Goal: Communication & Community: Answer question/provide support

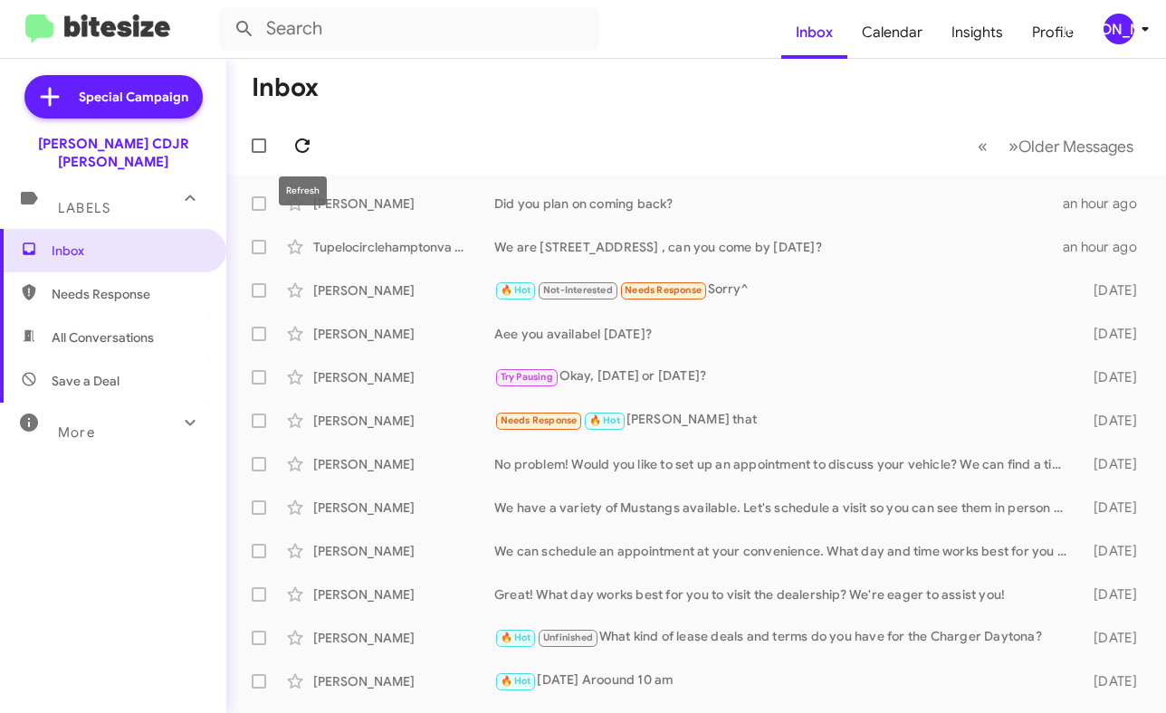
click at [300, 148] on icon at bounding box center [302, 146] width 22 height 22
click at [1128, 33] on div "[PERSON_NAME]" at bounding box center [1118, 29] width 31 height 31
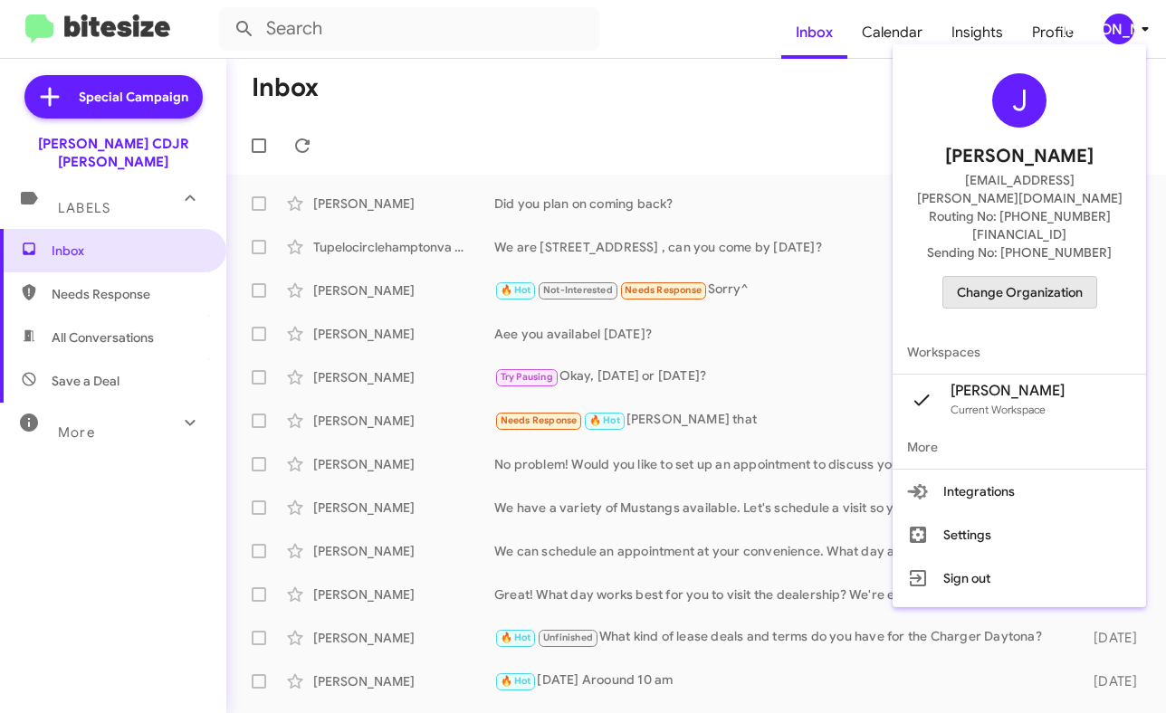
click at [1045, 277] on span "Change Organization" at bounding box center [1019, 292] width 126 height 31
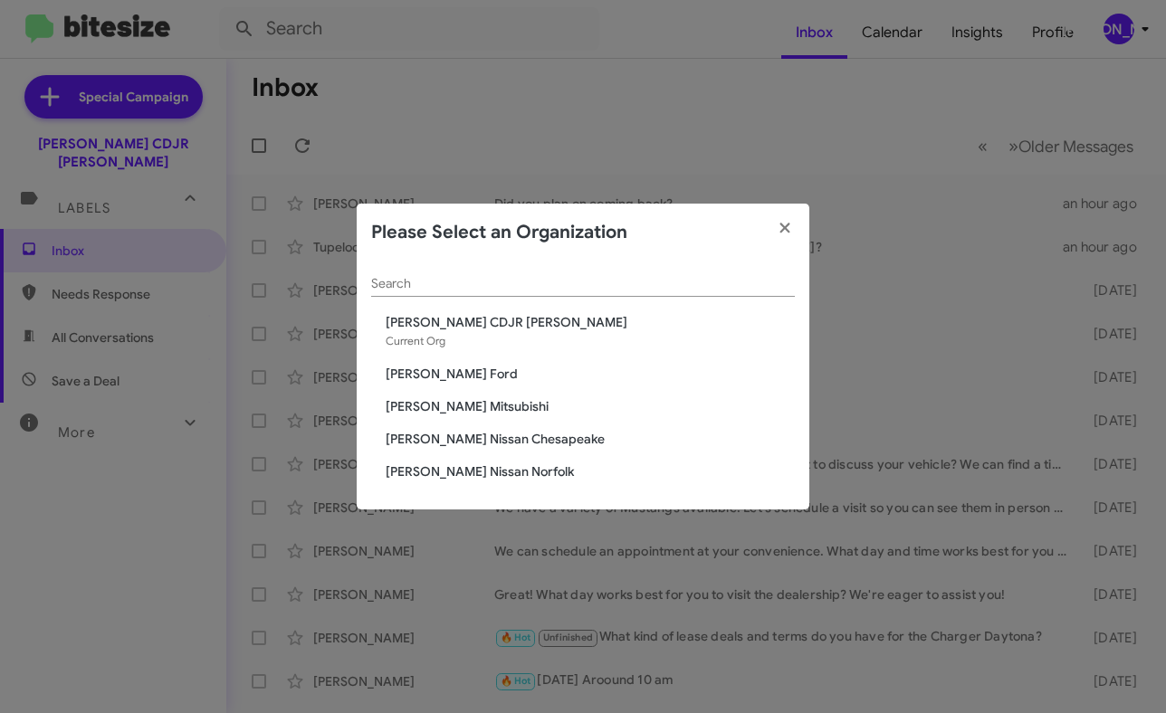
click at [438, 408] on span "[PERSON_NAME] Mitsubishi" at bounding box center [589, 406] width 409 height 18
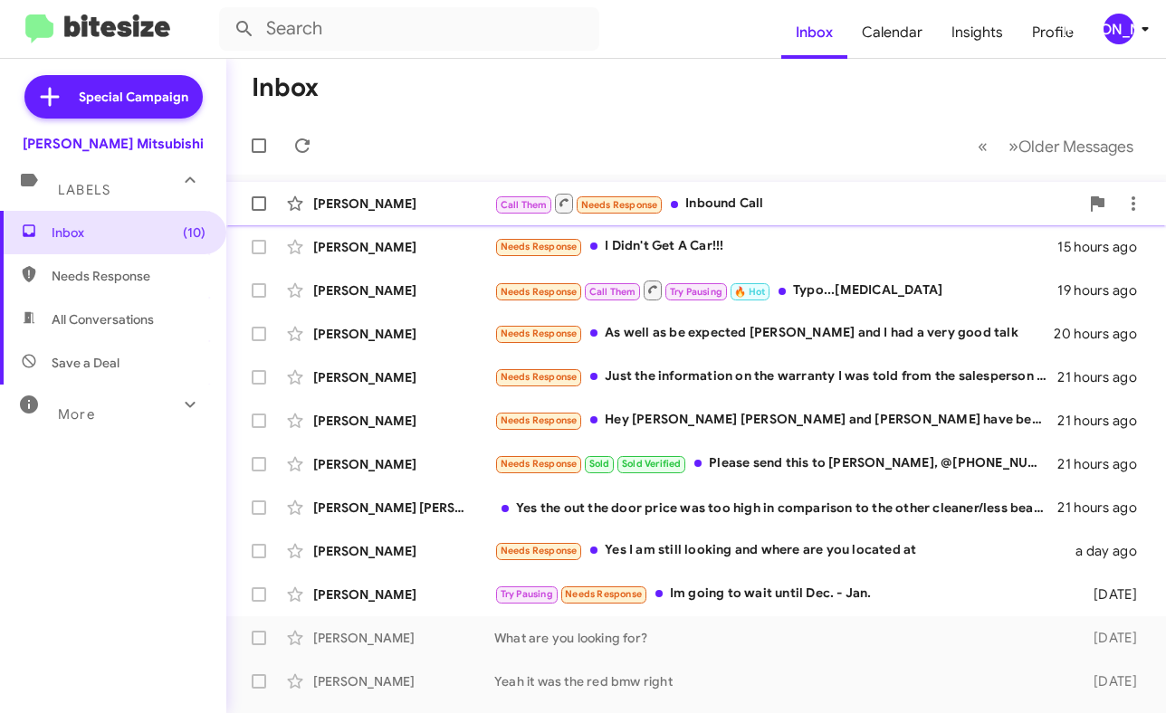
click at [659, 195] on span "Call Them Needs Response" at bounding box center [578, 203] width 169 height 23
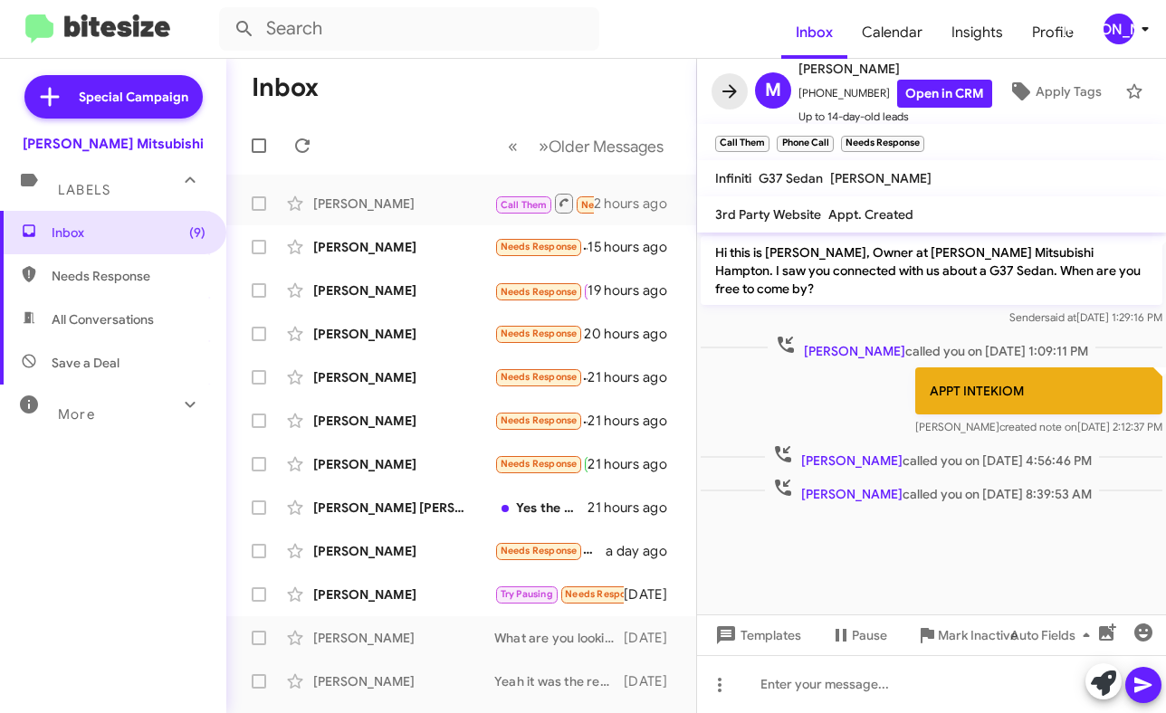
click at [728, 89] on icon at bounding box center [729, 92] width 22 height 22
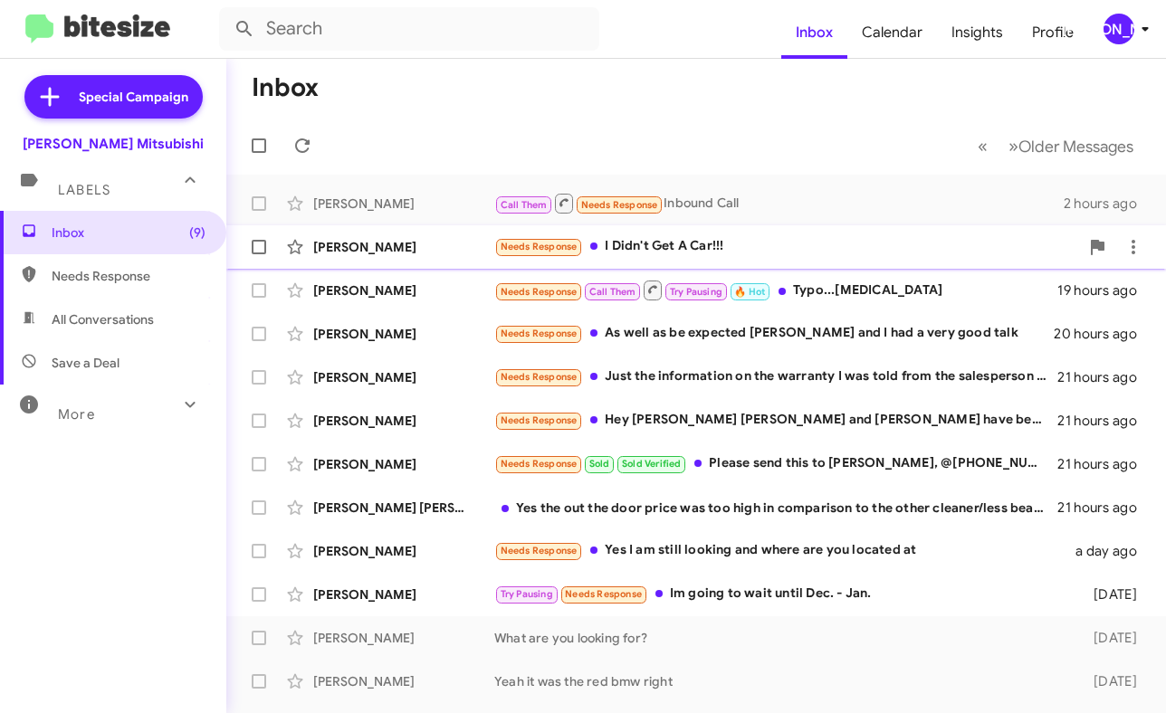
click at [698, 238] on div "Needs Response I Didn't Get A Car!!!" at bounding box center [786, 246] width 585 height 21
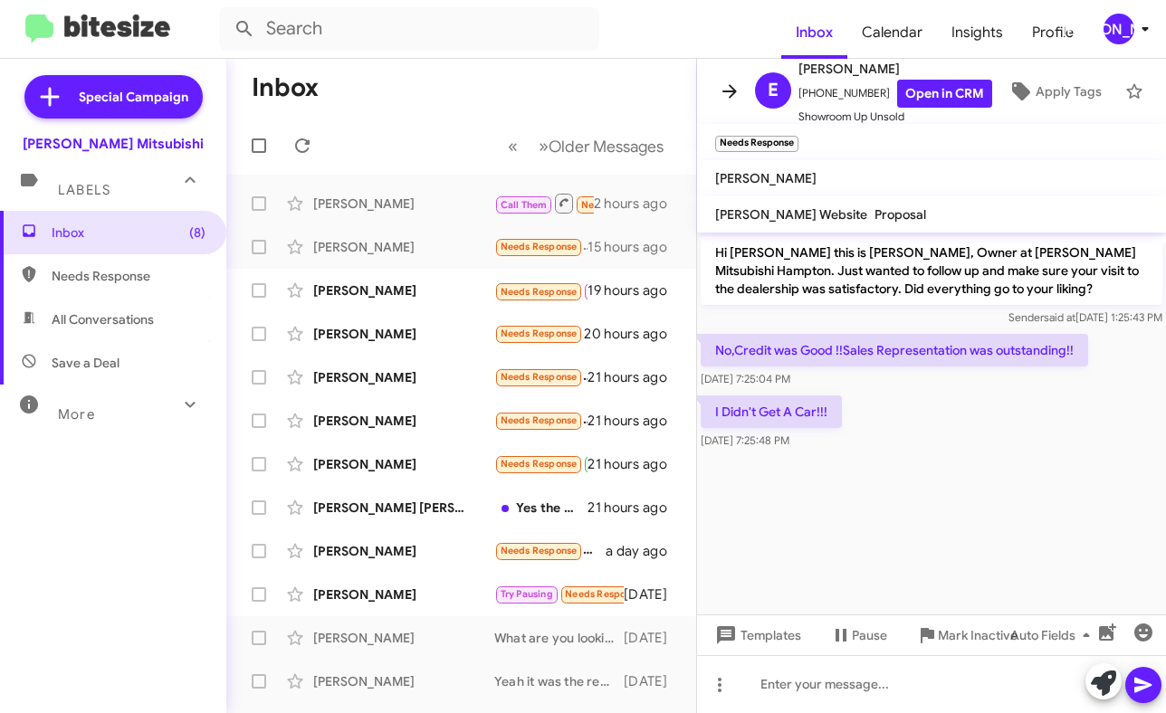
click at [737, 88] on icon at bounding box center [729, 92] width 22 height 22
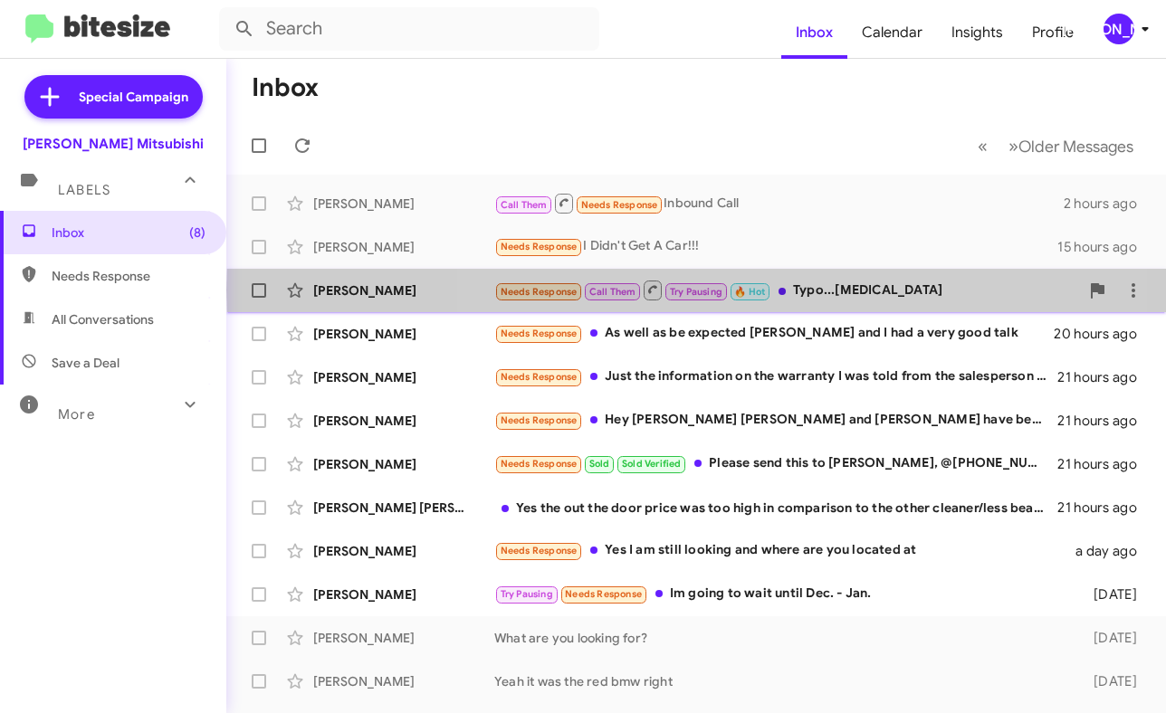
click at [782, 290] on div "Needs Response Call Them Try Pausing 🔥 Hot Typo...Knee Replacement" at bounding box center [786, 290] width 585 height 23
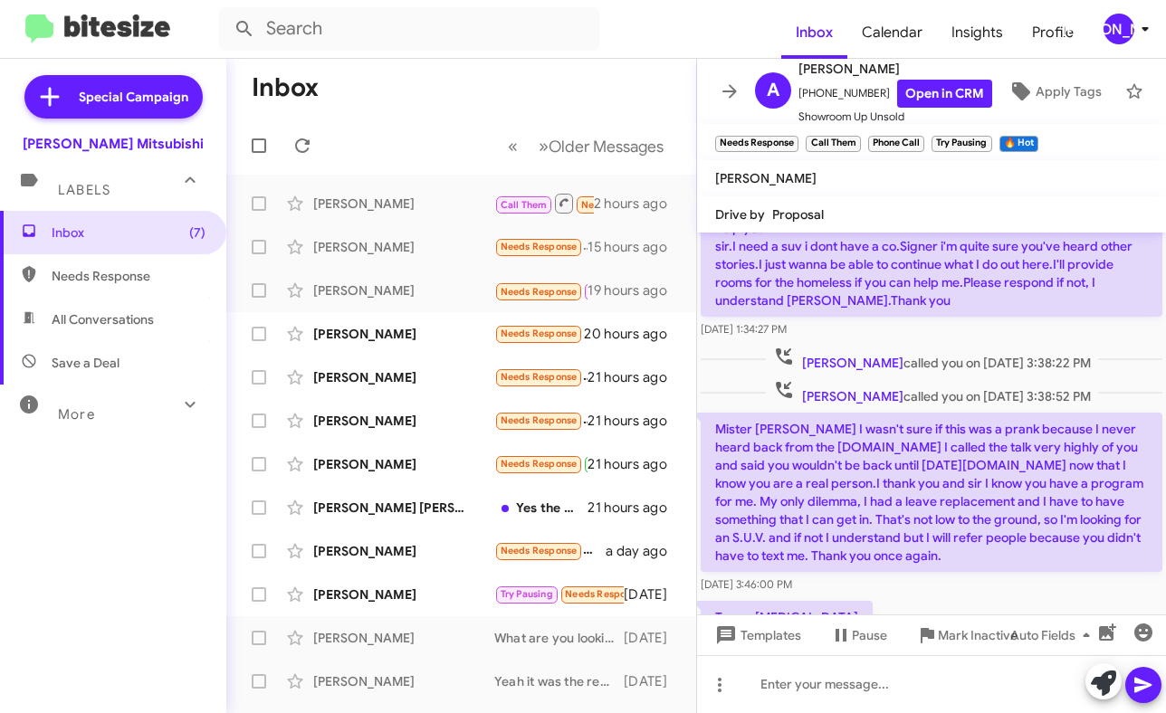
scroll to position [303, 0]
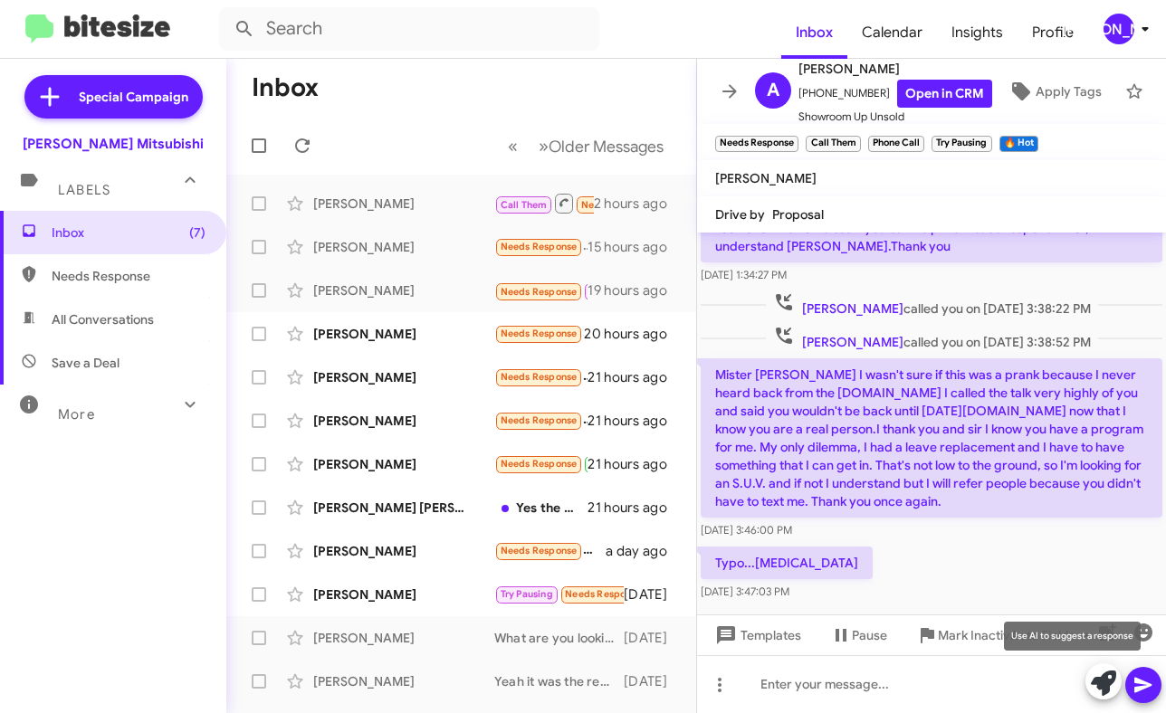
click at [1102, 690] on icon at bounding box center [1102, 683] width 25 height 25
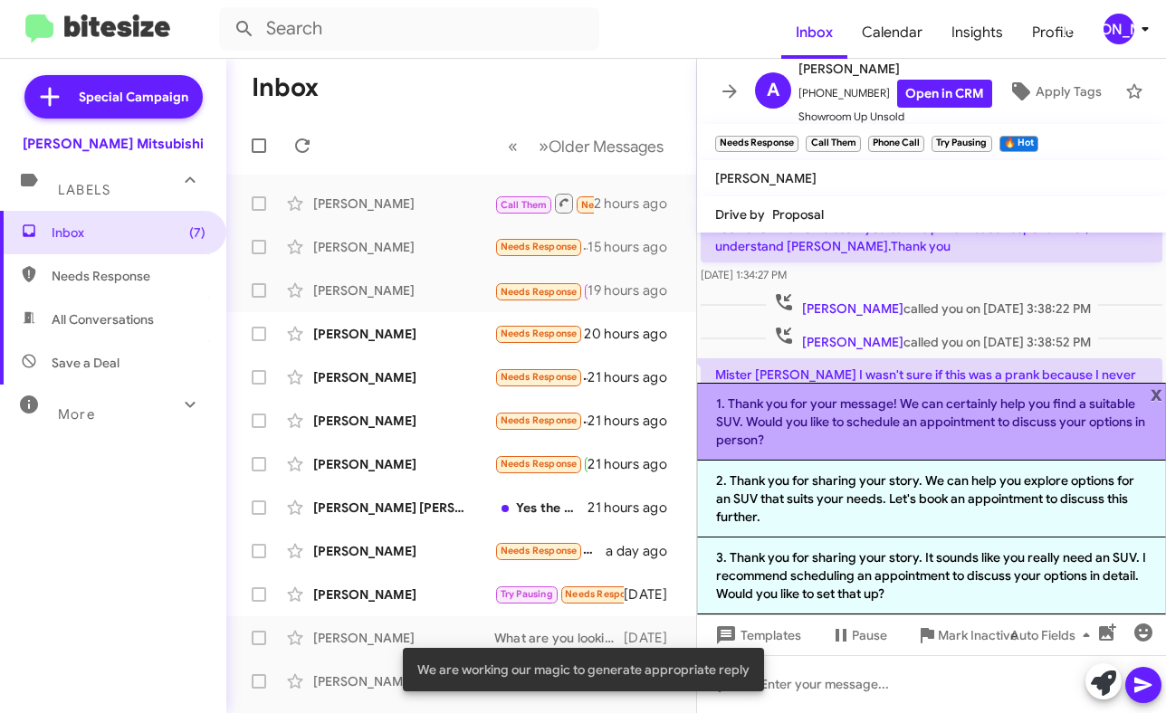
click at [880, 438] on li "1. Thank you for your message! We can certainly help you find a suitable SUV. W…" at bounding box center [931, 422] width 469 height 78
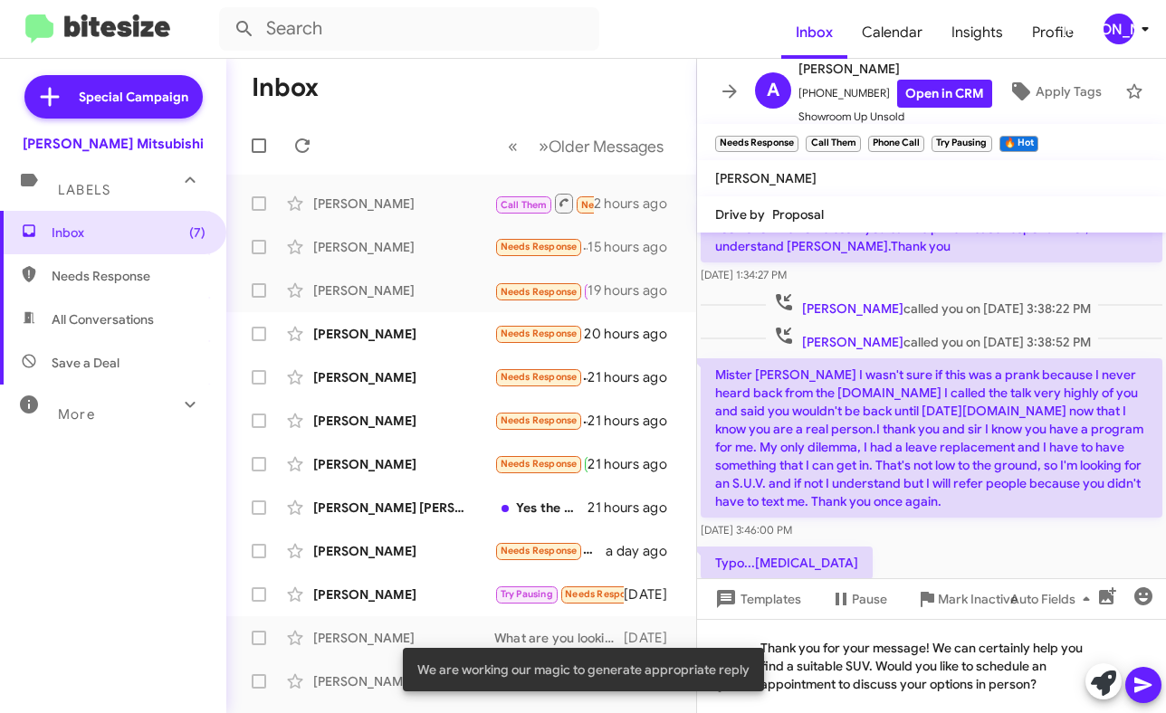
click at [1142, 678] on icon at bounding box center [1143, 685] width 22 height 22
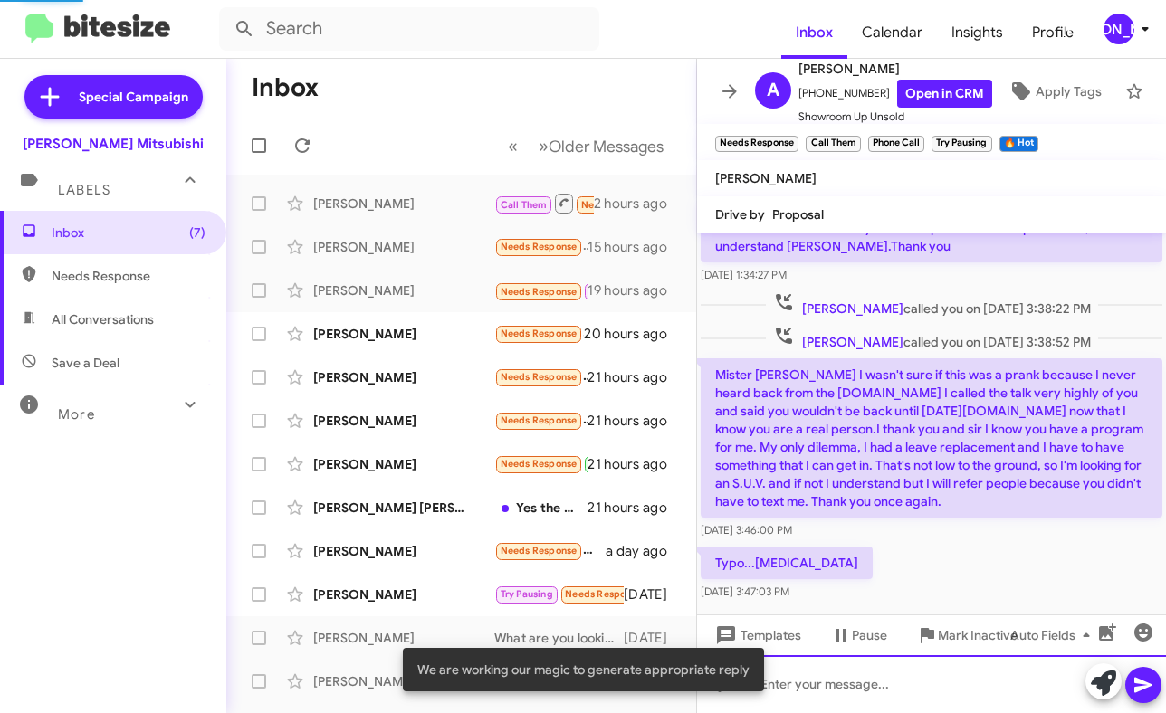
scroll to position [0, 0]
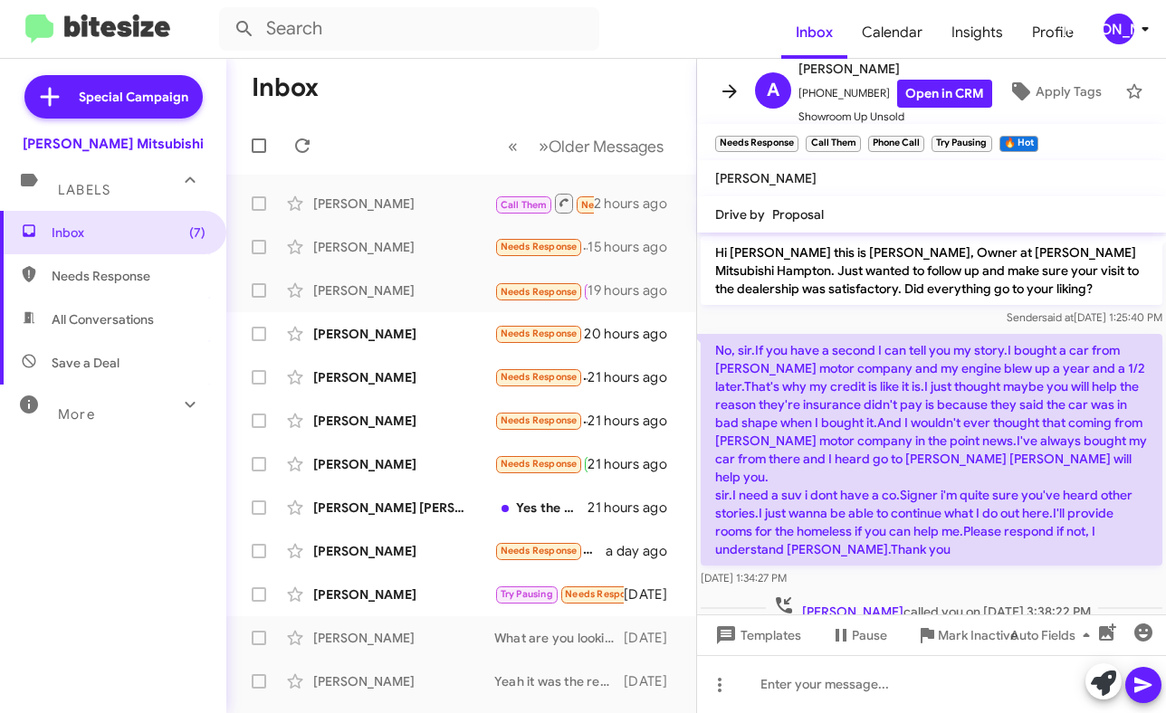
click at [731, 90] on icon at bounding box center [729, 91] width 14 height 14
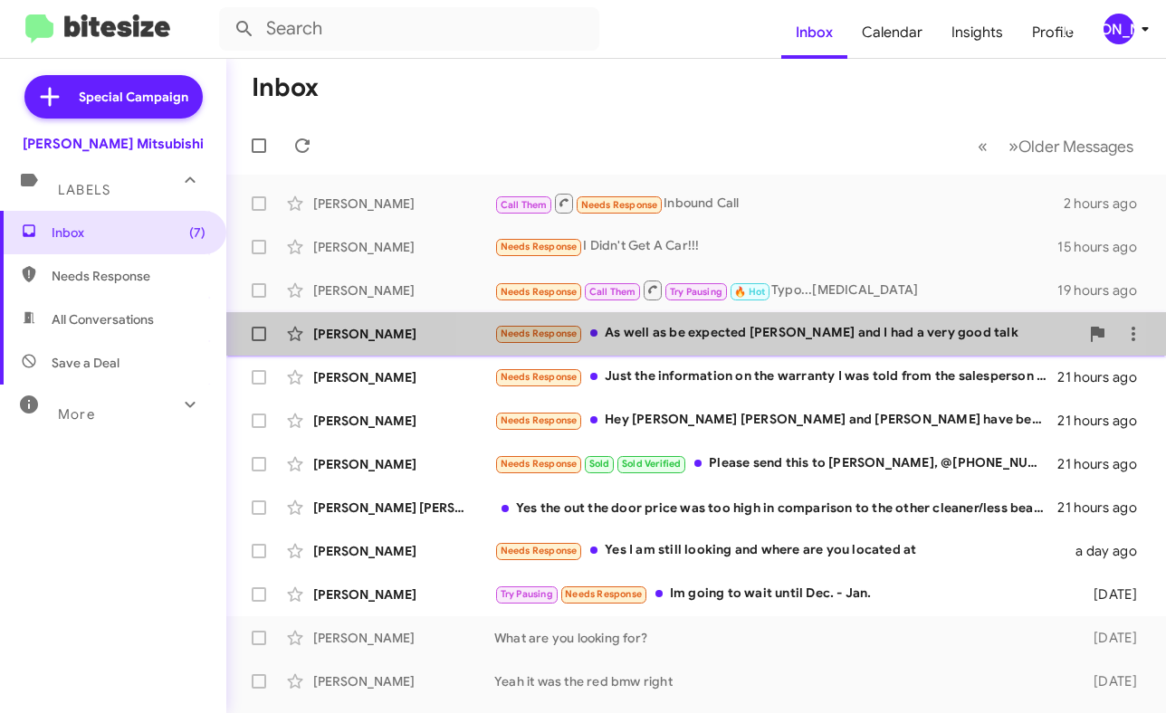
click at [751, 329] on div "Needs Response As well as be expected Mike and I had a very good talk" at bounding box center [786, 333] width 585 height 21
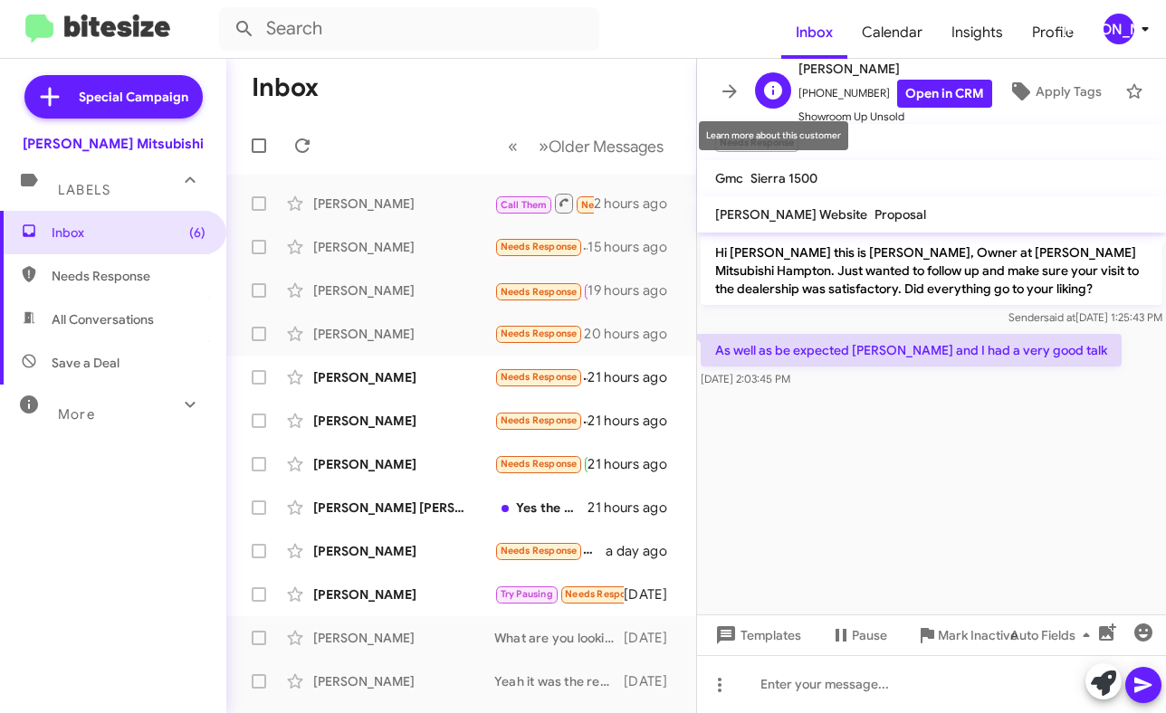
click at [784, 93] on div "E" at bounding box center [773, 90] width 36 height 36
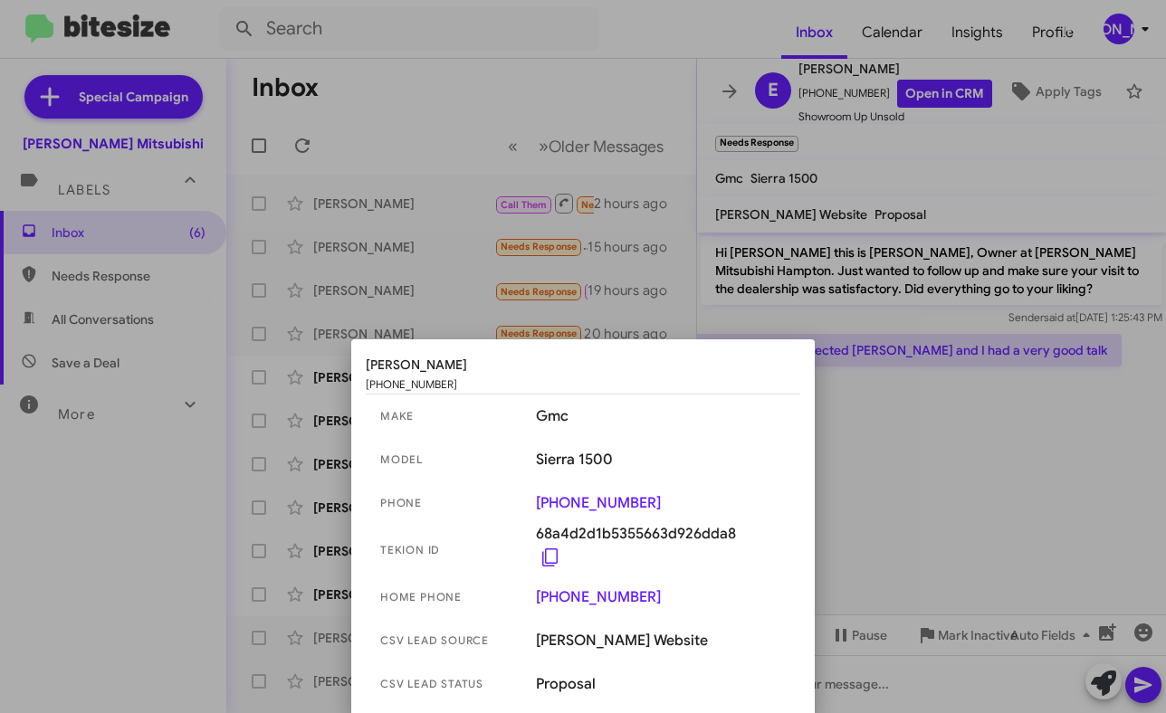
click at [850, 188] on div at bounding box center [583, 356] width 1166 height 713
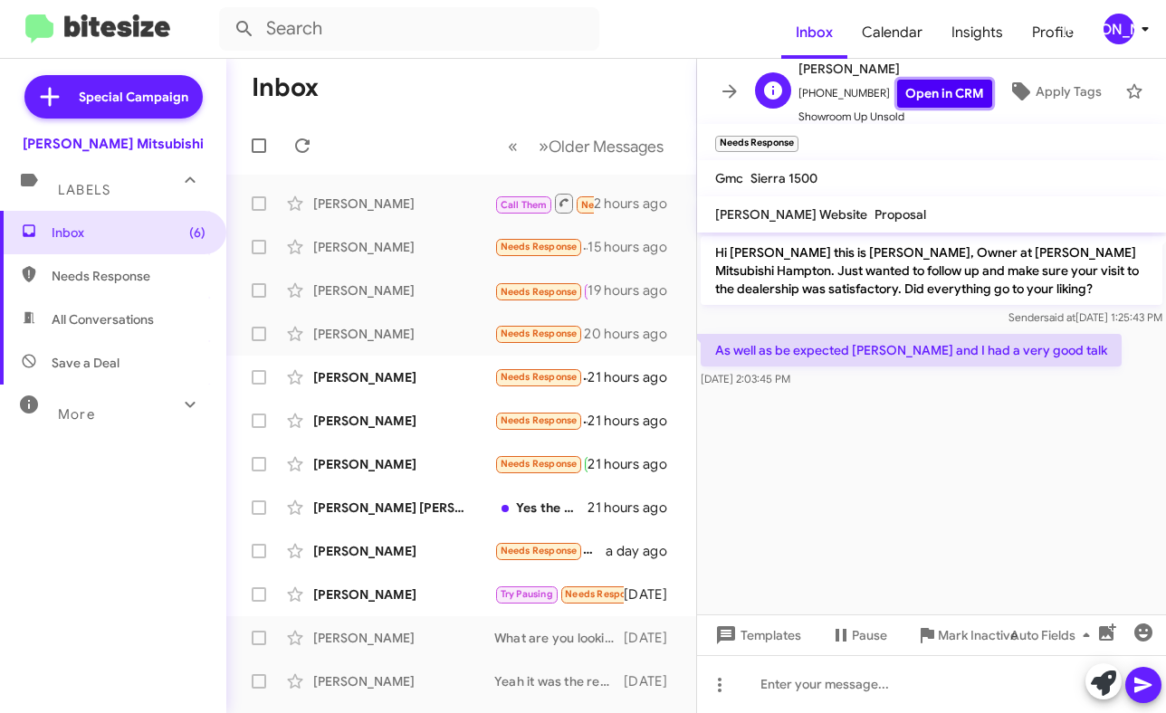
click at [947, 90] on link "Open in CRM" at bounding box center [944, 94] width 95 height 28
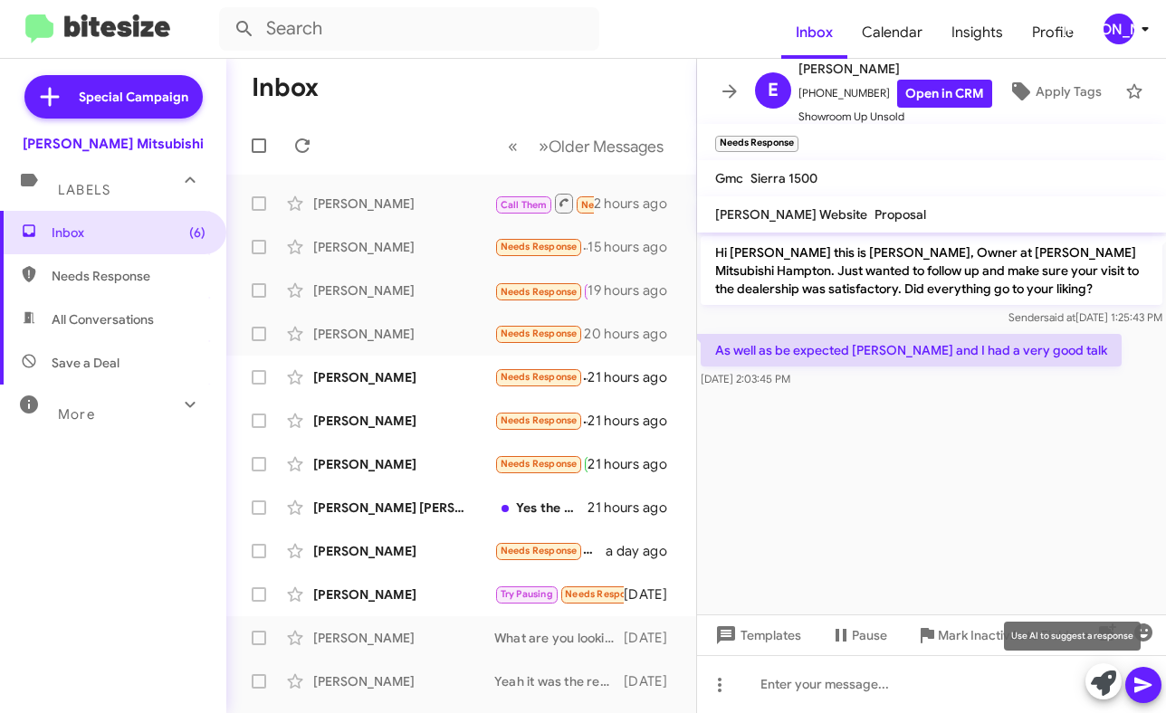
click at [1101, 684] on icon at bounding box center [1102, 683] width 25 height 25
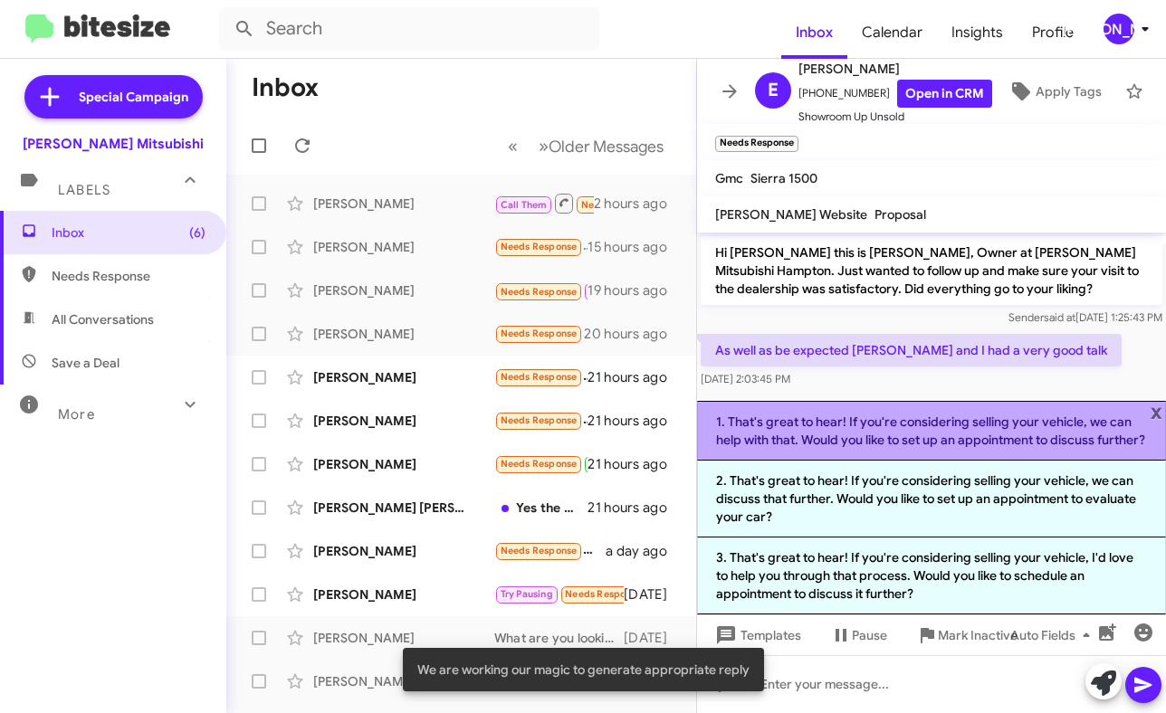
click at [822, 406] on li "1. That's great to hear! If you're considering selling your vehicle, we can hel…" at bounding box center [931, 431] width 469 height 60
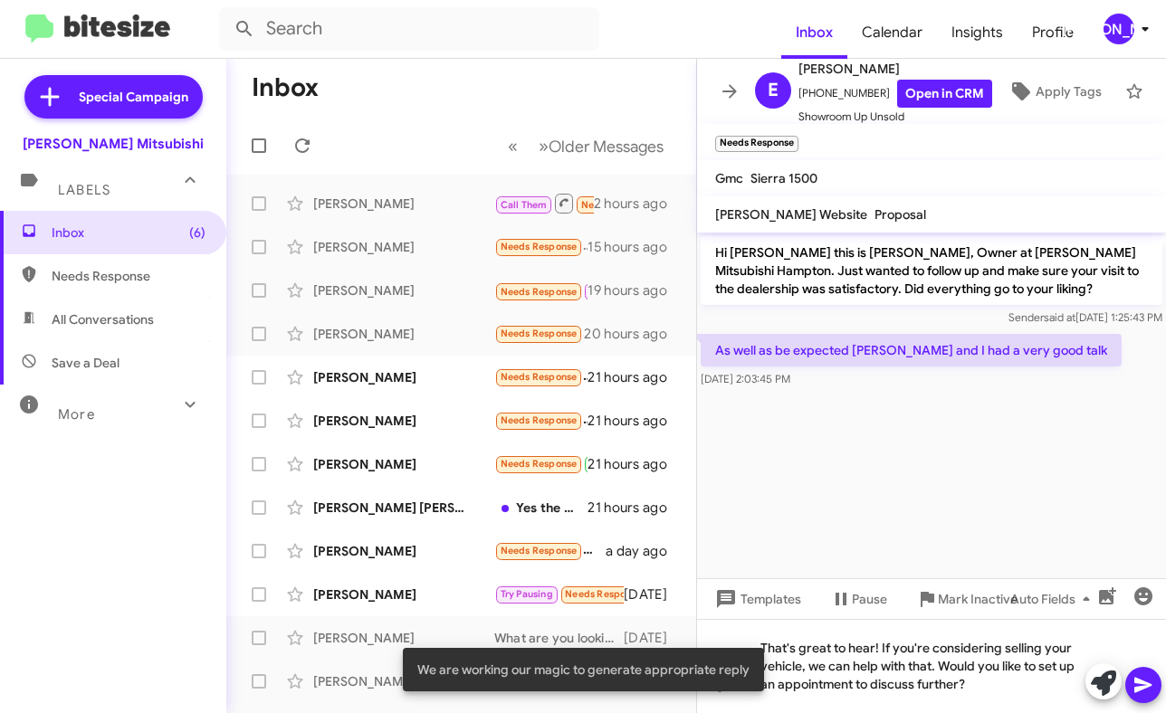
click at [1138, 696] on span at bounding box center [1143, 685] width 22 height 36
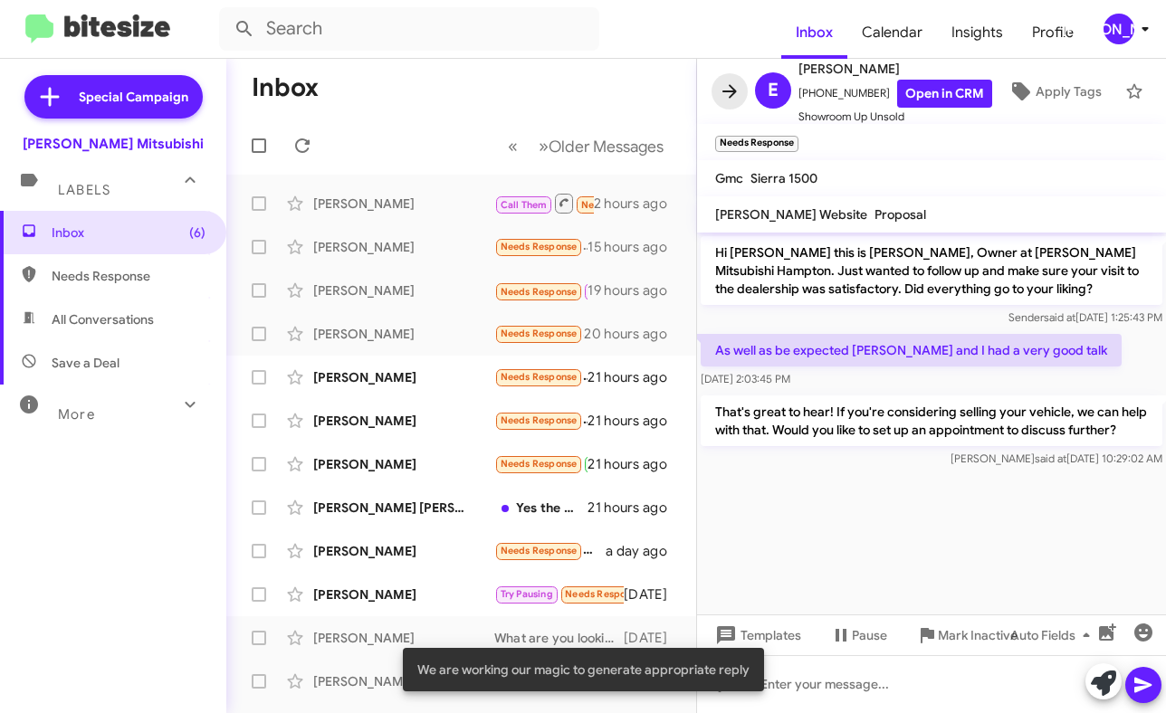
click at [726, 86] on icon at bounding box center [729, 92] width 22 height 22
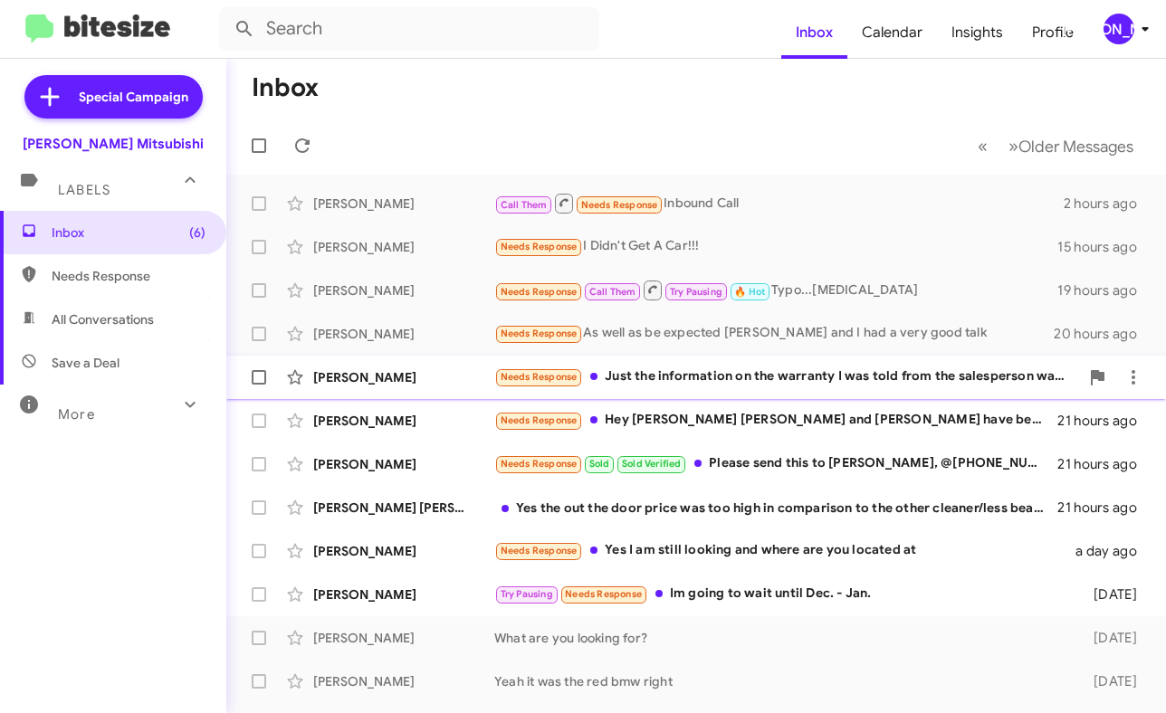
click at [746, 384] on div "Needs Response Just the information on the warranty I was told from the salespe…" at bounding box center [786, 376] width 585 height 21
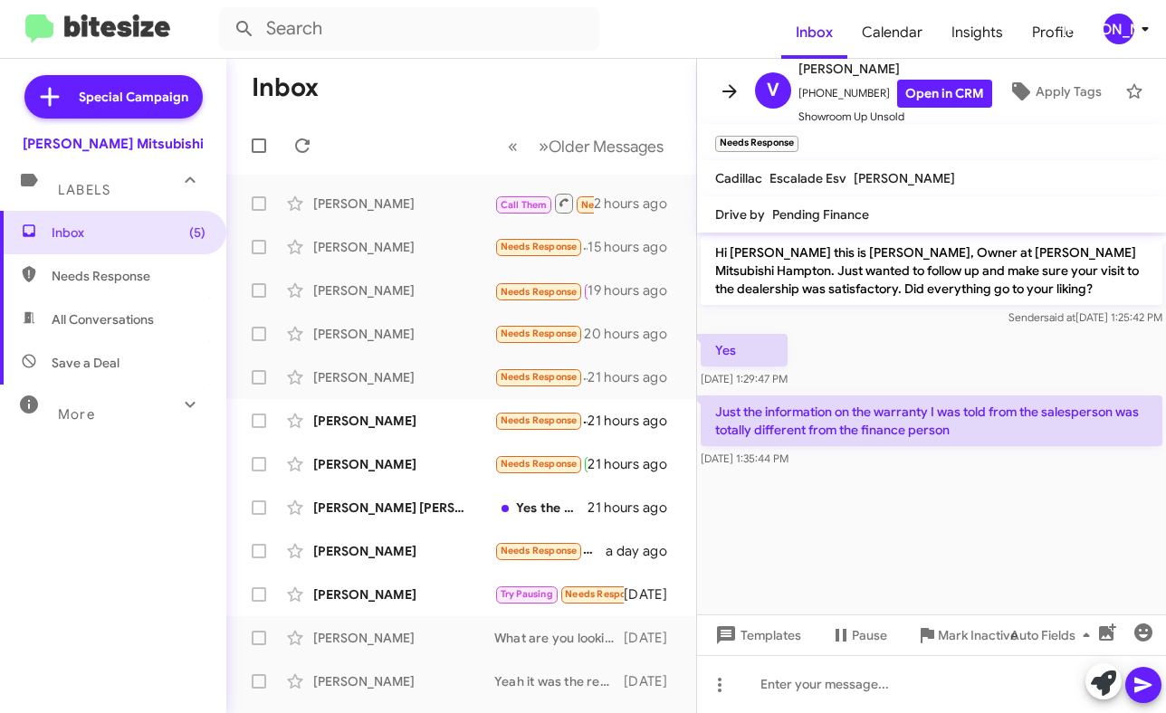
click at [726, 85] on icon at bounding box center [729, 92] width 22 height 22
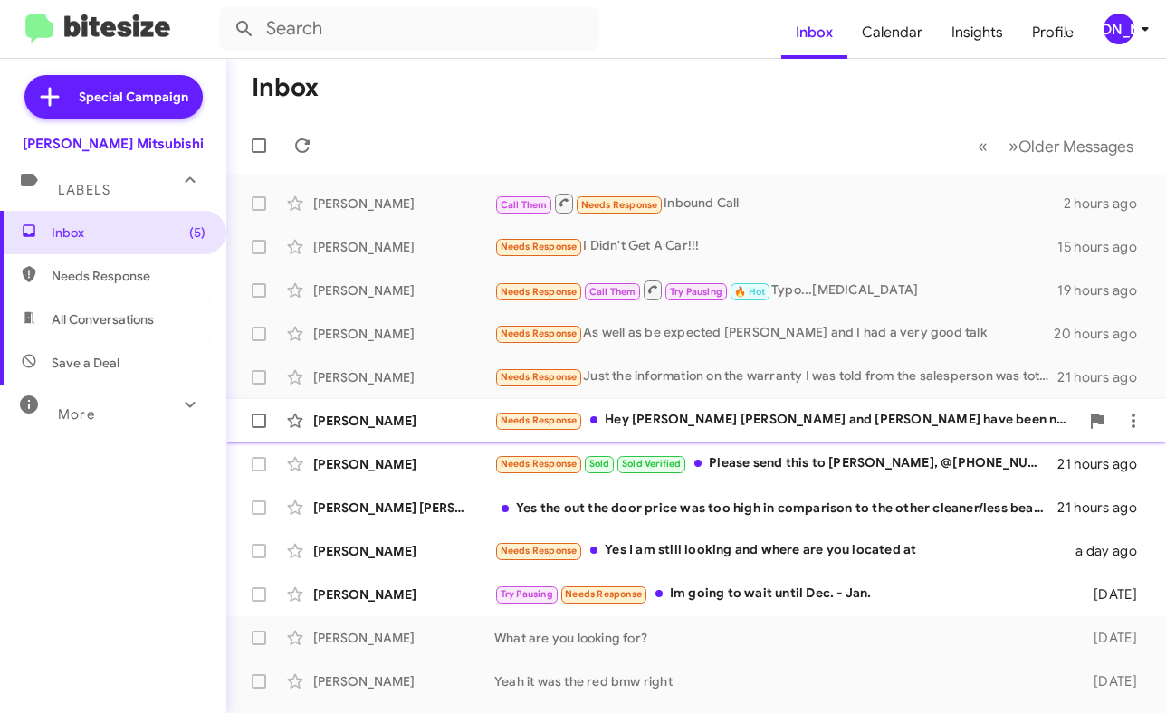
click at [709, 424] on div "Needs Response Hey Dan Mike and Zee have been nothing but amazing unfortunately…" at bounding box center [786, 420] width 585 height 21
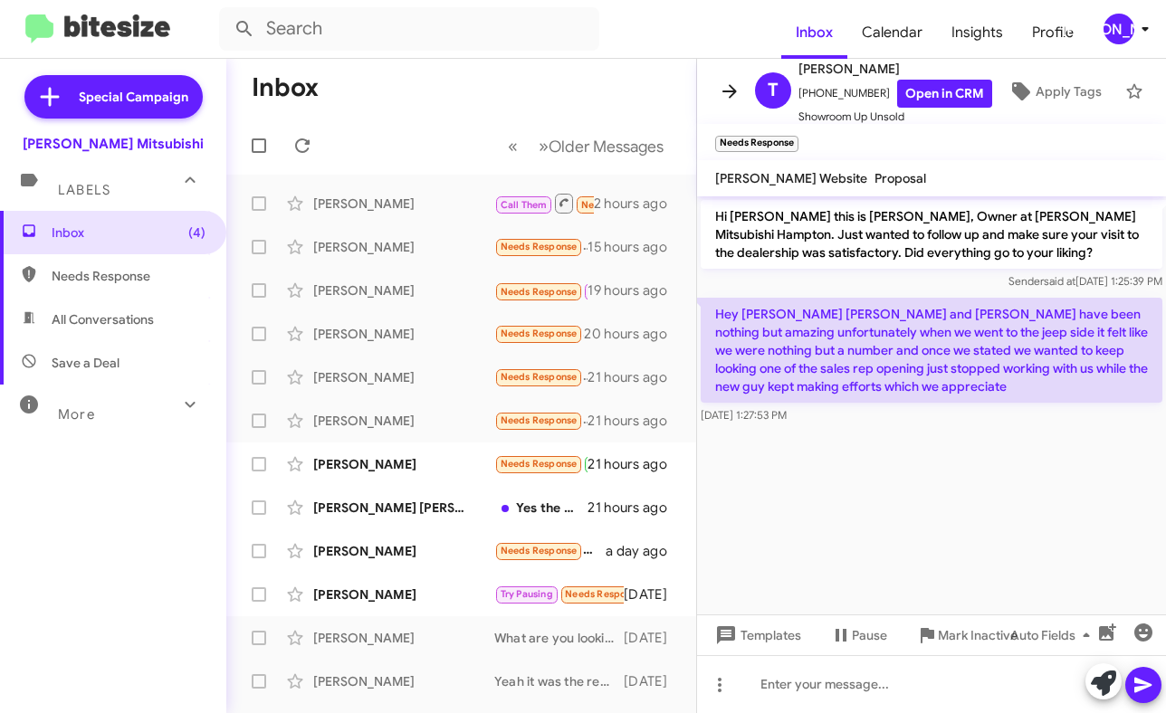
click at [714, 87] on span at bounding box center [729, 92] width 36 height 22
